Goal: Task Accomplishment & Management: Use online tool/utility

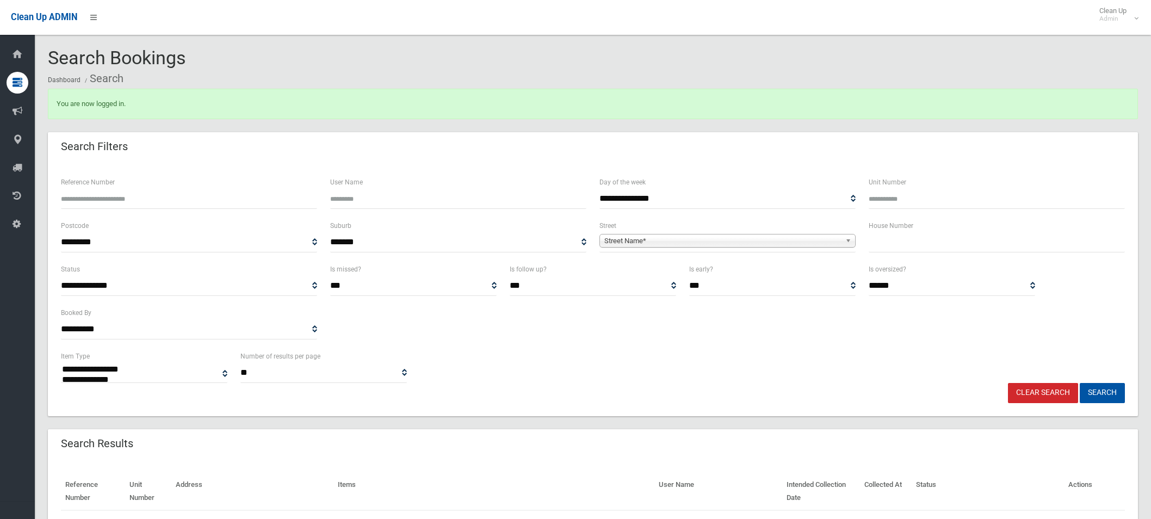
select select
click at [127, 197] on input "Reference Number" at bounding box center [189, 199] width 256 height 20
click at [110, 193] on input "Reference Number" at bounding box center [189, 199] width 256 height 20
type input "******"
click at [1080, 383] on button "Search" at bounding box center [1102, 393] width 45 height 20
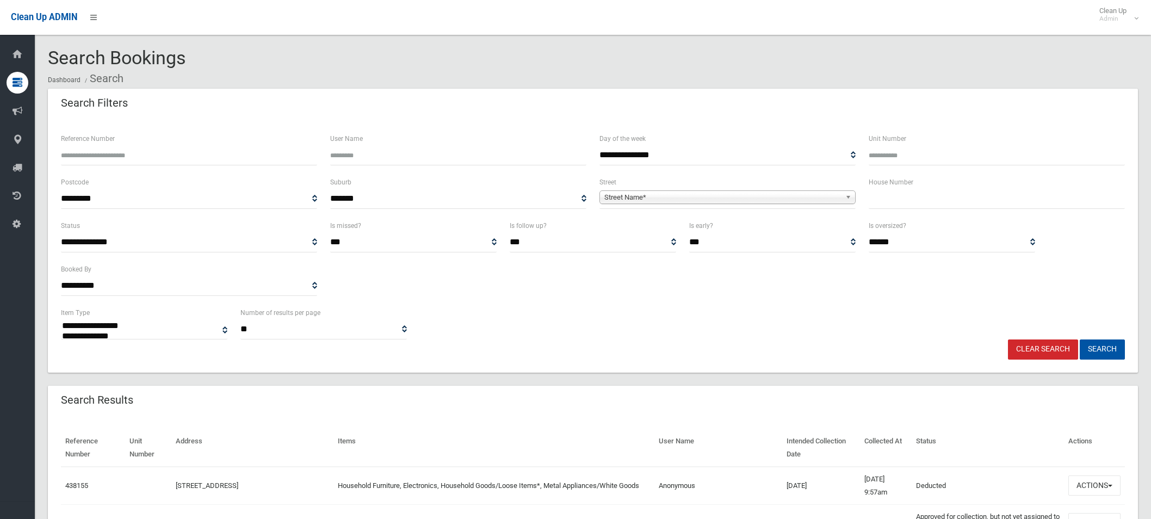
select select
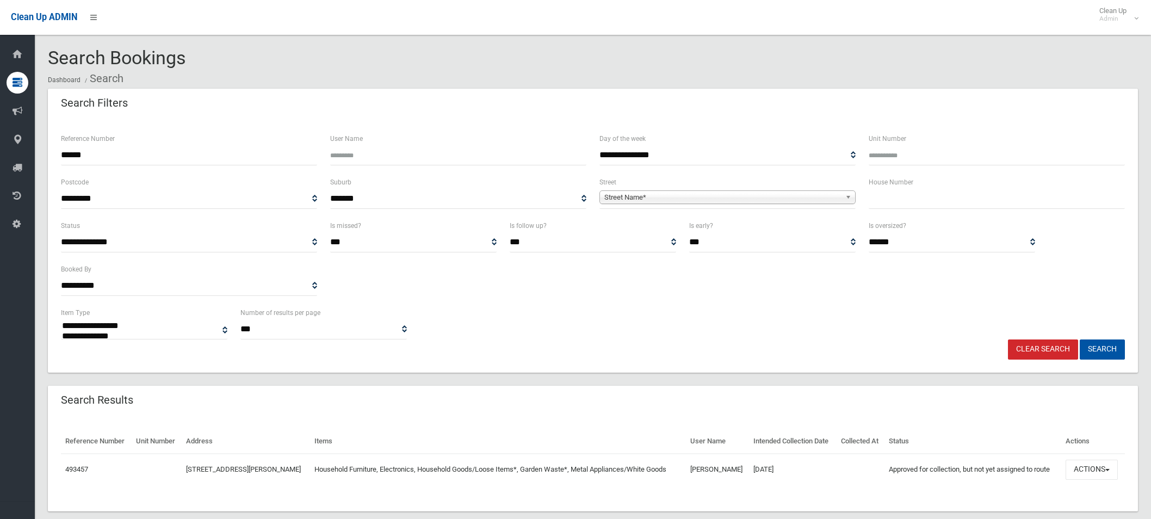
select select
